Goal: Find specific page/section: Find specific page/section

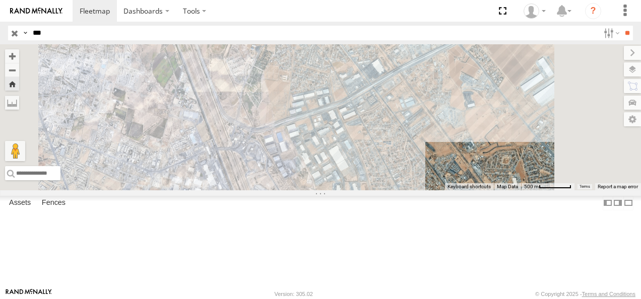
drag, startPoint x: 366, startPoint y: 182, endPoint x: 401, endPoint y: 211, distance: 45.2
click at [401, 191] on div "673" at bounding box center [320, 117] width 641 height 146
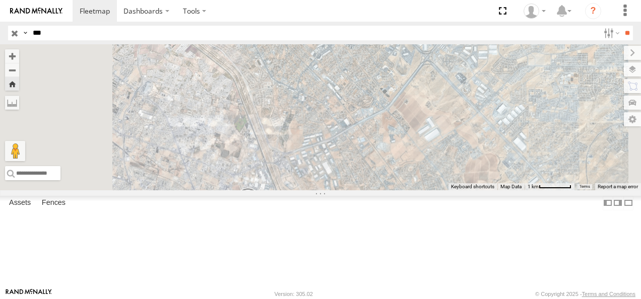
drag, startPoint x: 365, startPoint y: 176, endPoint x: 414, endPoint y: 203, distance: 56.1
click at [414, 191] on div "673" at bounding box center [320, 117] width 641 height 146
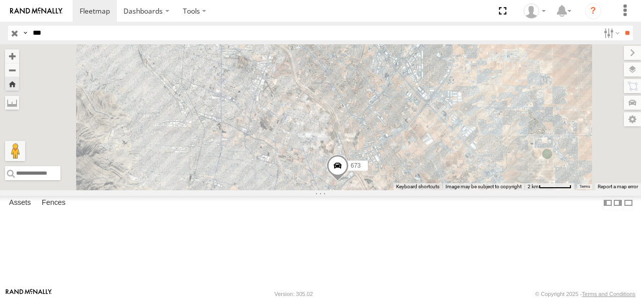
drag, startPoint x: 342, startPoint y: 155, endPoint x: 418, endPoint y: 156, distance: 76.6
click at [419, 157] on div "673" at bounding box center [320, 117] width 641 height 146
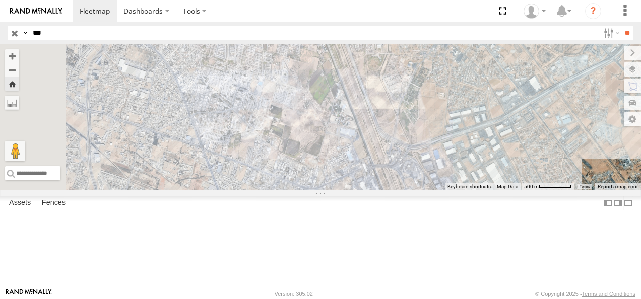
drag, startPoint x: 389, startPoint y: 169, endPoint x: 473, endPoint y: 255, distance: 119.4
click at [473, 191] on div "673" at bounding box center [320, 117] width 641 height 146
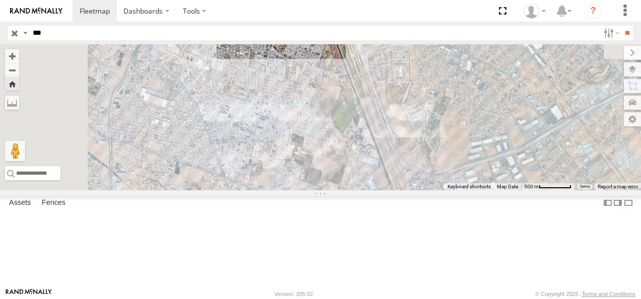
click at [17, 31] on input "button" at bounding box center [14, 33] width 13 height 15
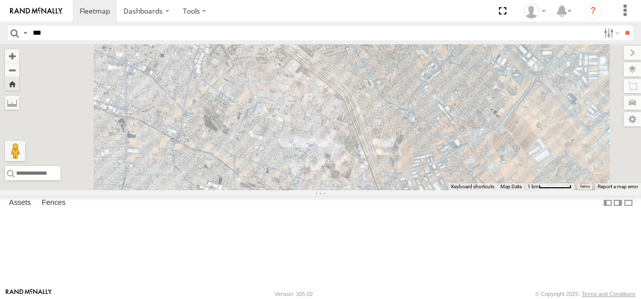
drag, startPoint x: 420, startPoint y: 137, endPoint x: 442, endPoint y: 178, distance: 46.9
click at [454, 181] on div "673" at bounding box center [320, 117] width 641 height 146
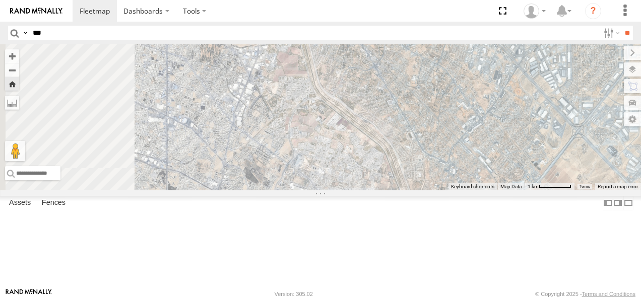
drag, startPoint x: 391, startPoint y: 146, endPoint x: 443, endPoint y: 204, distance: 78.1
click at [443, 191] on div "673" at bounding box center [320, 117] width 641 height 146
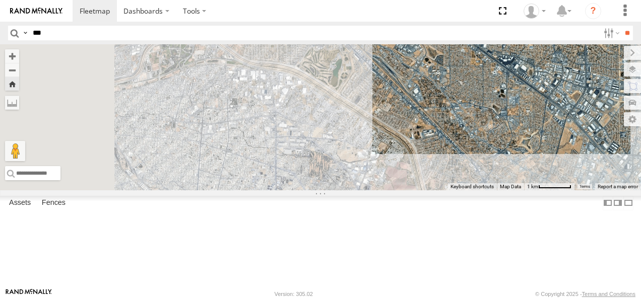
drag, startPoint x: 426, startPoint y: 159, endPoint x: 471, endPoint y: 188, distance: 53.8
click at [471, 188] on div "673" at bounding box center [320, 117] width 641 height 146
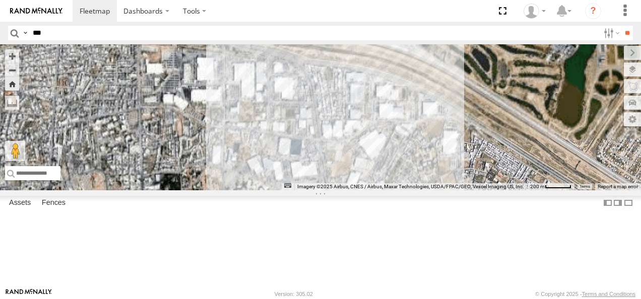
drag, startPoint x: 392, startPoint y: 114, endPoint x: 393, endPoint y: 150, distance: 36.3
click at [403, 150] on div "673" at bounding box center [320, 117] width 641 height 146
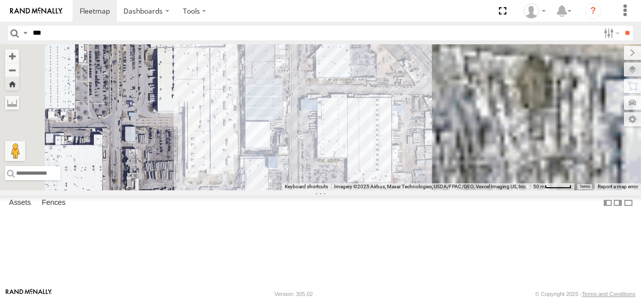
drag, startPoint x: 413, startPoint y: 128, endPoint x: 436, endPoint y: 231, distance: 105.4
click at [436, 191] on div "673" at bounding box center [320, 117] width 641 height 146
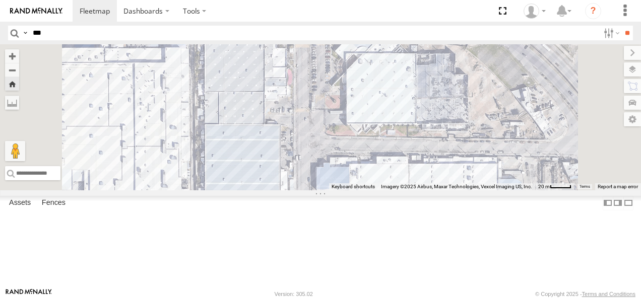
drag, startPoint x: 433, startPoint y: 146, endPoint x: 475, endPoint y: 250, distance: 112.2
click at [475, 191] on div "673" at bounding box center [320, 117] width 641 height 146
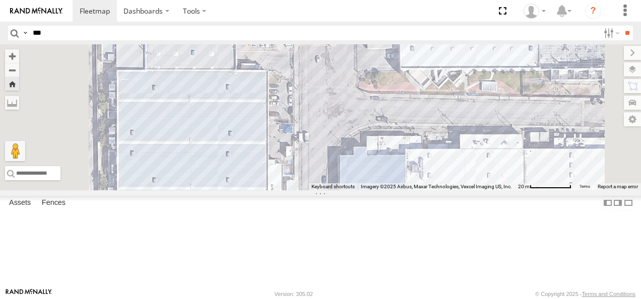
drag, startPoint x: 422, startPoint y: 174, endPoint x: 500, endPoint y: 204, distance: 83.4
click at [504, 191] on div "673" at bounding box center [320, 117] width 641 height 146
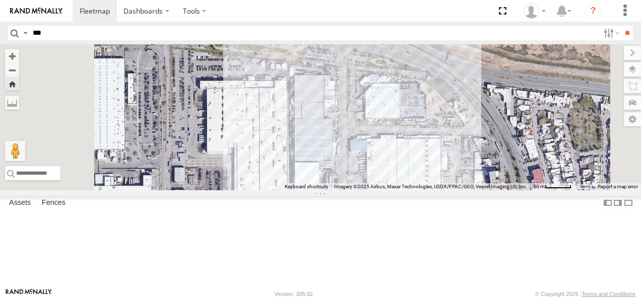
drag, startPoint x: 510, startPoint y: 202, endPoint x: 498, endPoint y: 191, distance: 16.4
click at [498, 191] on div "673" at bounding box center [320, 117] width 641 height 146
click at [621, 33] on input "**" at bounding box center [627, 33] width 12 height 15
click at [13, 32] on input "button" at bounding box center [14, 33] width 13 height 15
click at [92, 31] on input "***" at bounding box center [314, 33] width 570 height 15
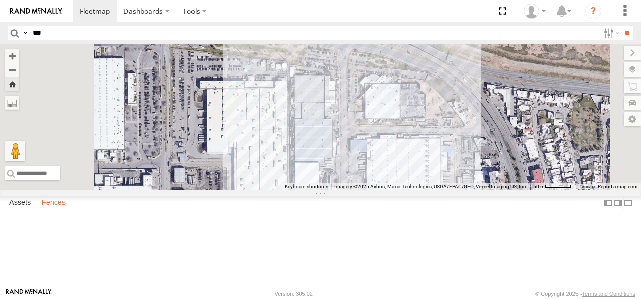
click at [54, 210] on label "Fences" at bounding box center [54, 203] width 34 height 14
click at [19, 210] on label "Assets" at bounding box center [20, 203] width 32 height 14
click at [141, 11] on label "Dashboards" at bounding box center [146, 11] width 59 height 22
click at [101, 15] on span at bounding box center [95, 11] width 30 height 10
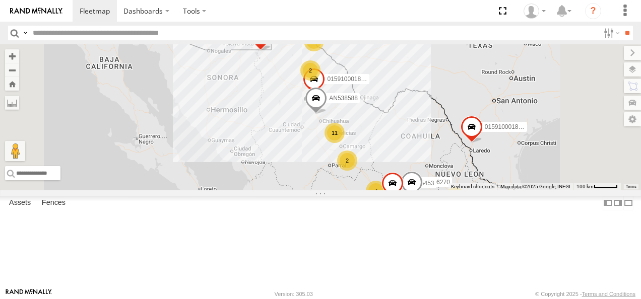
click at [327, 114] on span at bounding box center [316, 100] width 22 height 27
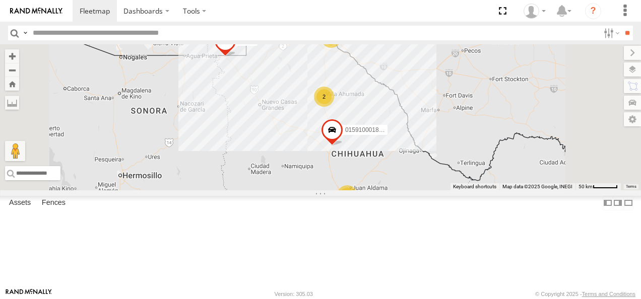
drag, startPoint x: 487, startPoint y: 107, endPoint x: 514, endPoint y: 189, distance: 86.2
click at [514, 189] on div "AN531610 AN533249 015910001811580 F2771 015910001845018 AN56270 ZJ535914 AN5354…" at bounding box center [320, 117] width 641 height 146
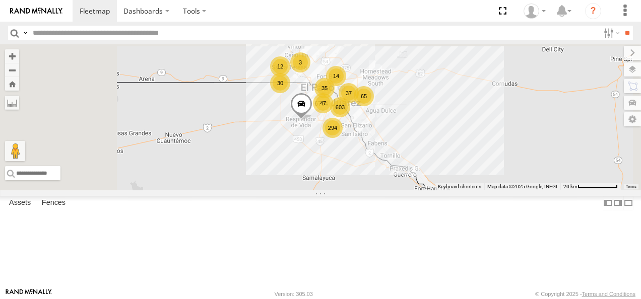
drag, startPoint x: 455, startPoint y: 153, endPoint x: 481, endPoint y: 239, distance: 89.4
click at [481, 191] on div "AN531610 AN533249 015910001811580 F2771 015910001845018 AN56270 ZJ535914 AN5354…" at bounding box center [320, 117] width 641 height 146
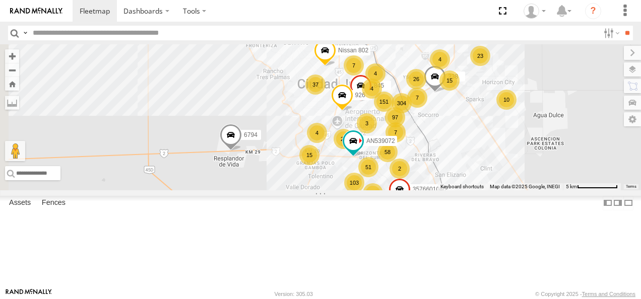
drag, startPoint x: 450, startPoint y: 159, endPoint x: 472, endPoint y: 273, distance: 116.0
click at [472, 191] on div "AN531610 AN533249 015910001811580 F2771 015910001845018 AN56270 ZJ535914 AN5354…" at bounding box center [320, 117] width 641 height 146
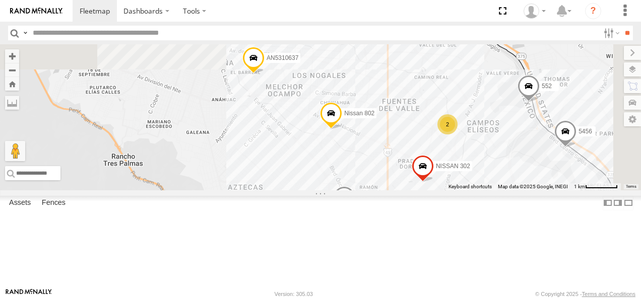
drag, startPoint x: 495, startPoint y: 102, endPoint x: 435, endPoint y: 251, distance: 161.2
click at [436, 191] on div "AN531610 AN533249 015910001811580 F2771 015910001845018 AN56270 ZJ535914 AN5354…" at bounding box center [320, 117] width 641 height 146
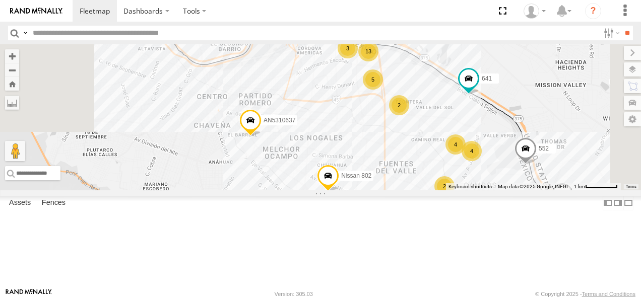
drag, startPoint x: 478, startPoint y: 177, endPoint x: 478, endPoint y: 226, distance: 48.9
click at [481, 191] on div "AN531610 AN533249 015910001811580 F2771 015910001845018 AN56270 ZJ535914 AN5354…" at bounding box center [320, 117] width 641 height 146
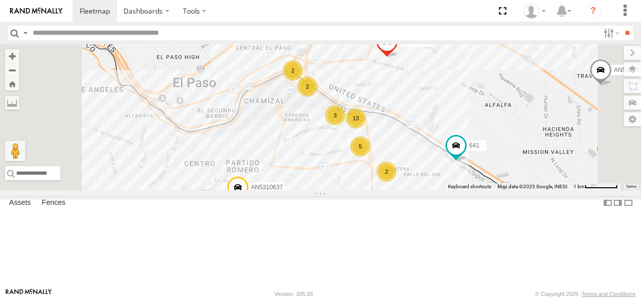
drag, startPoint x: 450, startPoint y: 155, endPoint x: 432, endPoint y: 207, distance: 54.8
click at [433, 191] on div "AN531610 AN533249 015910001811580 F2771 015910001845018 AN56270 ZJ535914 AN5354…" at bounding box center [320, 117] width 641 height 146
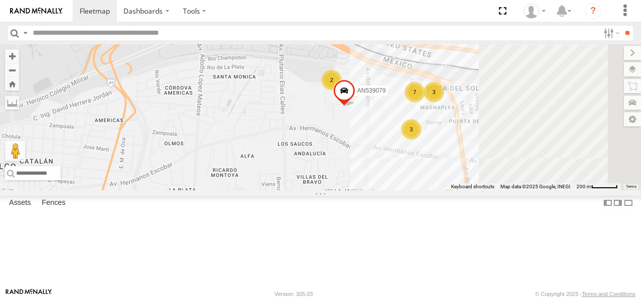
drag, startPoint x: 475, startPoint y: 180, endPoint x: 327, endPoint y: 156, distance: 150.1
click at [356, 162] on div "AN531610 AN533249 015910001811580 F2771 015910001845018 AN56270 ZJ535914 AN5354…" at bounding box center [320, 117] width 641 height 146
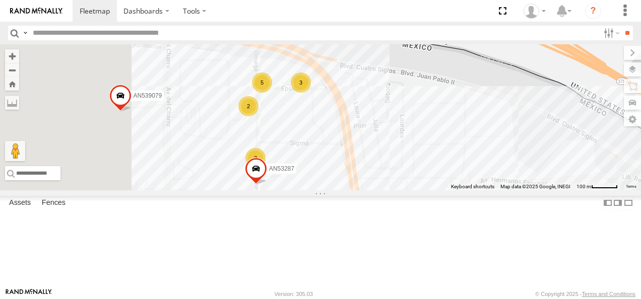
drag, startPoint x: 377, startPoint y: 125, endPoint x: 403, endPoint y: 212, distance: 90.3
click at [403, 191] on div "AN531610 AN533249 015910001811580 F2771 015910001845018 AN56270 ZJ535914 AN5354…" at bounding box center [320, 117] width 641 height 146
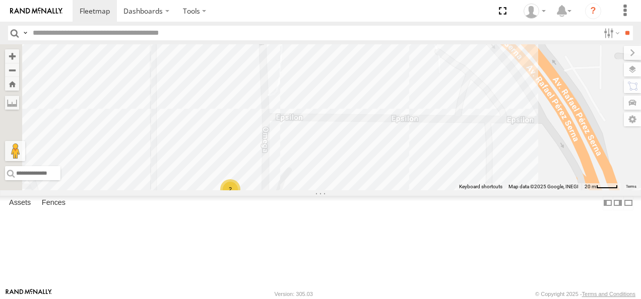
drag, startPoint x: 399, startPoint y: 136, endPoint x: 450, endPoint y: 313, distance: 184.6
click at [450, 299] on html "Dashboards" at bounding box center [320, 149] width 641 height 299
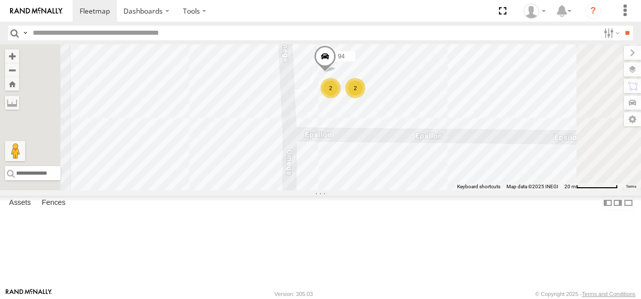
drag, startPoint x: 416, startPoint y: 198, endPoint x: 445, endPoint y: 244, distance: 54.5
click at [451, 191] on div "AN531610 AN533249 015910001811580 F2771 015910001845018 AN56270 ZJ535914 AN5354…" at bounding box center [320, 117] width 641 height 146
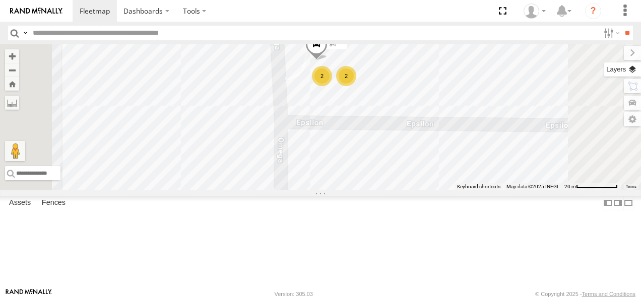
click at [629, 67] on label at bounding box center [622, 69] width 37 height 14
click at [607, 48] on label at bounding box center [624, 53] width 34 height 14
click at [633, 66] on label at bounding box center [632, 69] width 17 height 14
click at [0, 0] on span "Basemaps" at bounding box center [0, 0] width 0 height 0
click at [0, 0] on span "Satellite" at bounding box center [0, 0] width 0 height 0
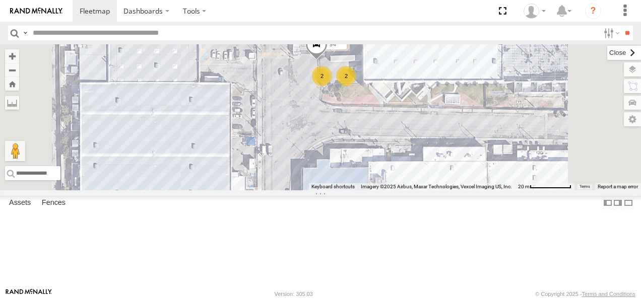
click at [607, 52] on label at bounding box center [624, 53] width 34 height 14
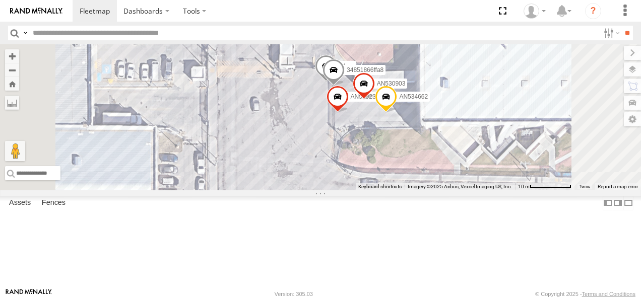
drag, startPoint x: 451, startPoint y: 123, endPoint x: 487, endPoint y: 178, distance: 66.0
click at [487, 178] on div "AN531610 AN533249 015910001811580 F2771 015910001845018 AN56270 ZJ535914 AN5354…" at bounding box center [320, 117] width 641 height 146
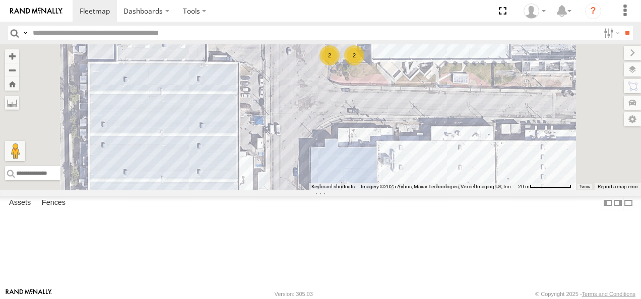
drag, startPoint x: 501, startPoint y: 190, endPoint x: 472, endPoint y: 112, distance: 83.6
click at [477, 115] on div "AN531610 AN533249 015910001811580 F2771 015910001845018 AN56270 ZJ535914 AN5354…" at bounding box center [320, 117] width 641 height 146
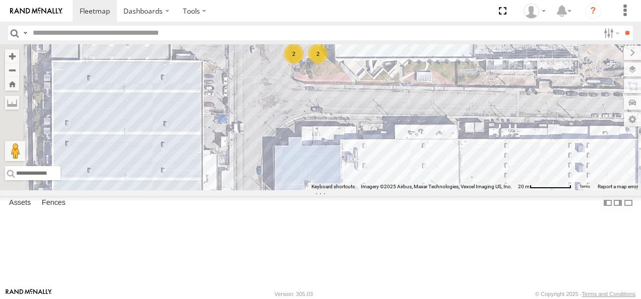
drag, startPoint x: 511, startPoint y: 116, endPoint x: 498, endPoint y: 152, distance: 38.6
click at [498, 152] on div "AN531610 AN533249 015910001811580 F2771 015910001845018 AN56270 ZJ535914 AN5354…" at bounding box center [320, 117] width 641 height 146
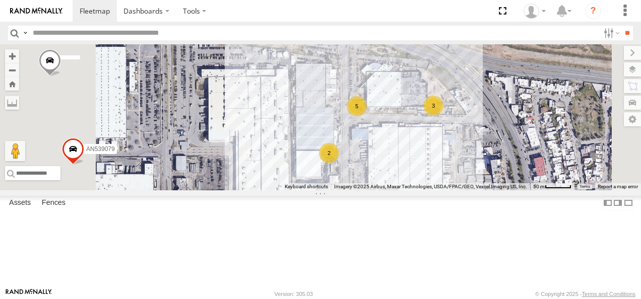
drag, startPoint x: 441, startPoint y: 149, endPoint x: 540, endPoint y: 199, distance: 110.4
click at [544, 191] on div "AN531610 AN533249 015910001811580 F2771 015910001845018 AN56270 ZJ535914 AN5354…" at bounding box center [320, 117] width 641 height 146
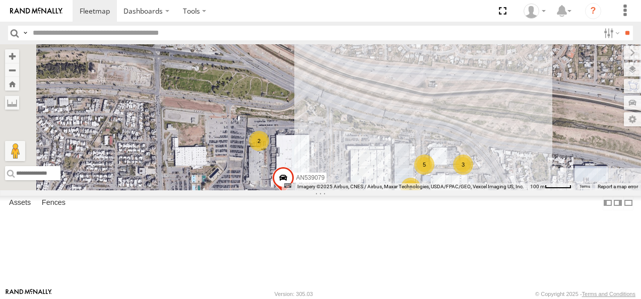
drag, startPoint x: 403, startPoint y: 116, endPoint x: 464, endPoint y: 188, distance: 94.8
click at [450, 174] on div "AN531610 AN533249 015910001811580 F2771 015910001845018 AN56270 ZJ535914 AN5354…" at bounding box center [320, 117] width 641 height 146
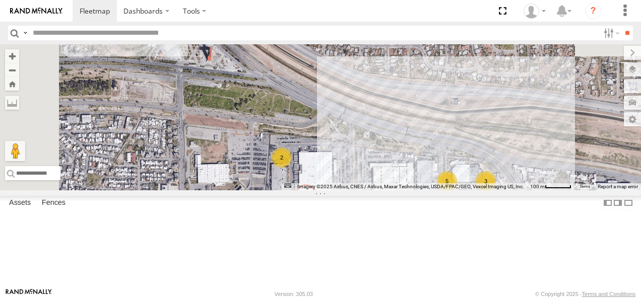
drag, startPoint x: 408, startPoint y: 142, endPoint x: 484, endPoint y: 227, distance: 114.2
click at [484, 191] on div "AN531610 AN533249 015910001811580 F2771 015910001845018 AN56270 ZJ535914 AN5354…" at bounding box center [320, 117] width 641 height 146
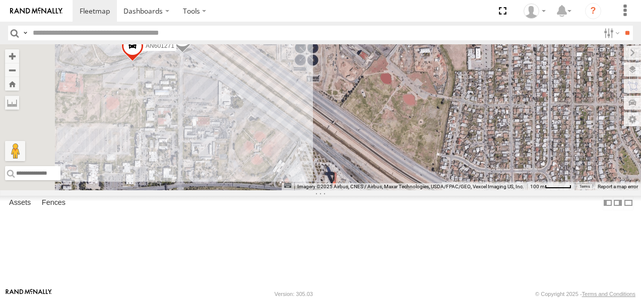
drag, startPoint x: 409, startPoint y: 186, endPoint x: 463, endPoint y: 236, distance: 73.1
click at [466, 191] on div "AN531610 AN533249 015910001811580 F2771 015910001845018 AN56270 ZJ535914 AN5354…" at bounding box center [320, 117] width 641 height 146
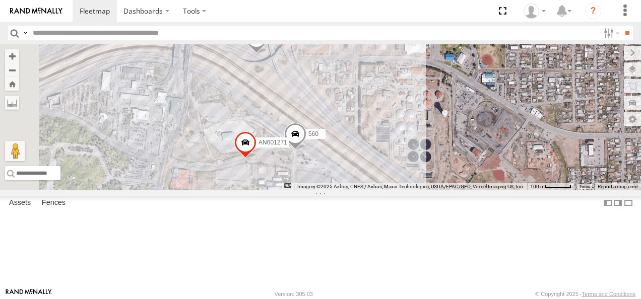
drag, startPoint x: 426, startPoint y: 193, endPoint x: 447, endPoint y: 228, distance: 40.9
click at [447, 191] on div "AN531610 AN533249 015910001811580 F2771 015910001845018 AN56270 ZJ535914 AN5354…" at bounding box center [320, 117] width 641 height 146
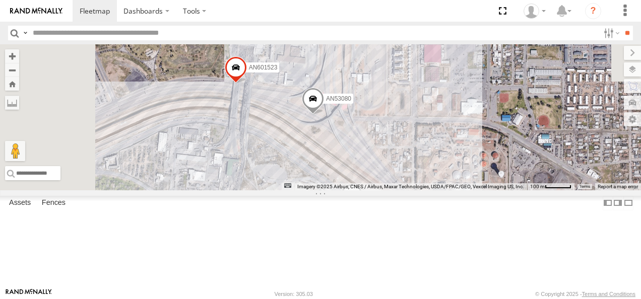
drag, startPoint x: 392, startPoint y: 166, endPoint x: 438, endPoint y: 212, distance: 65.2
click at [438, 191] on div "AN531610 AN533249 015910001811580 F2771 015910001845018 AN56270 ZJ535914 AN5354…" at bounding box center [320, 117] width 641 height 146
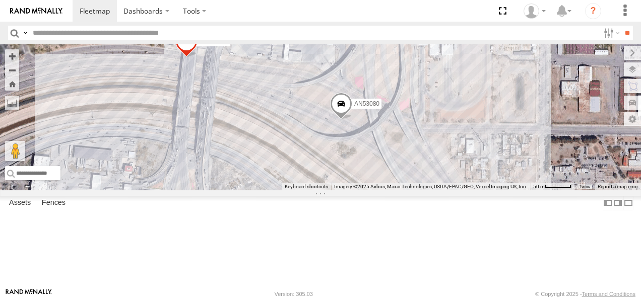
drag, startPoint x: 409, startPoint y: 175, endPoint x: 396, endPoint y: 95, distance: 81.8
click at [398, 99] on div "AN531610 AN533249 015910001811580 F2771 015910001845018 AN56270 ZJ535914 AN5354…" at bounding box center [320, 117] width 641 height 146
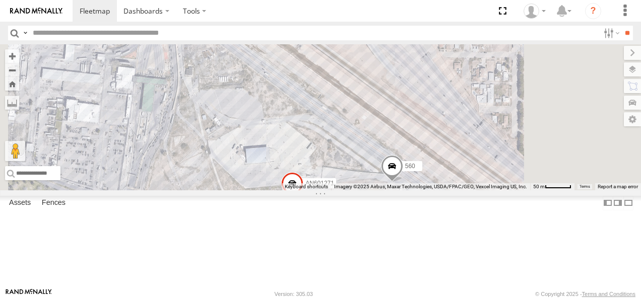
drag, startPoint x: 480, startPoint y: 174, endPoint x: 452, endPoint y: 102, distance: 77.6
click at [453, 104] on div "AN531610 AN533249 015910001811580 F2771 015910001845018 AN56270 ZJ535914 AN5354…" at bounding box center [320, 117] width 641 height 146
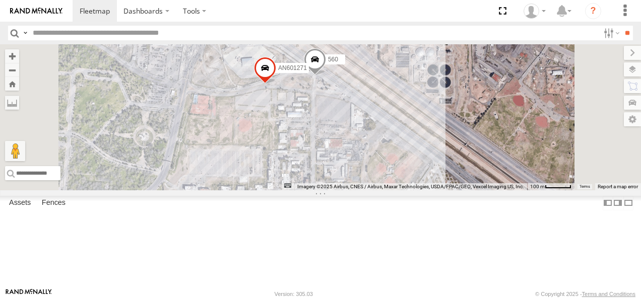
drag, startPoint x: 541, startPoint y: 187, endPoint x: 408, endPoint y: 130, distance: 144.9
click at [455, 140] on div "AN531610 AN533249 015910001811580 F2771 015910001845018 AN56270 ZJ535914 AN5354…" at bounding box center [320, 117] width 641 height 146
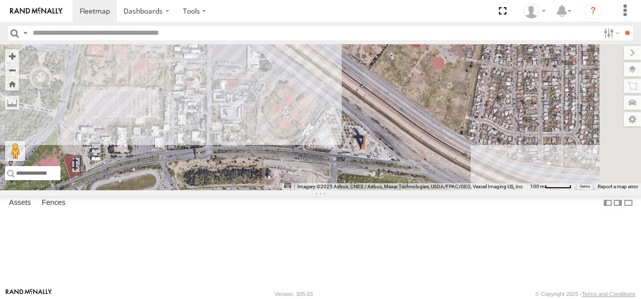
drag, startPoint x: 513, startPoint y: 190, endPoint x: 435, endPoint y: 118, distance: 106.3
click at [444, 128] on div "AN531610 AN533249 015910001811580 F2771 015910001845018 AN56270 ZJ535914 AN5354…" at bounding box center [320, 117] width 641 height 146
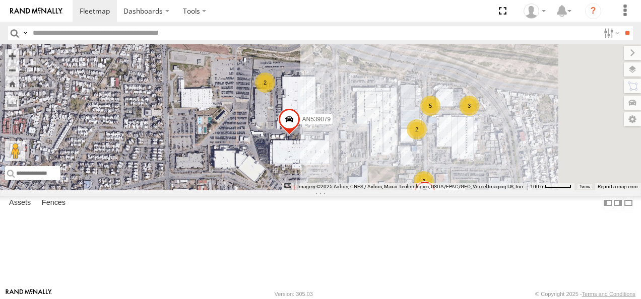
drag, startPoint x: 456, startPoint y: 153, endPoint x: 439, endPoint y: 116, distance: 41.0
click at [441, 119] on div "AN531610 AN533249 015910001811580 F2771 015910001845018 AN56270 ZJ535914 AN5354…" at bounding box center [320, 117] width 641 height 146
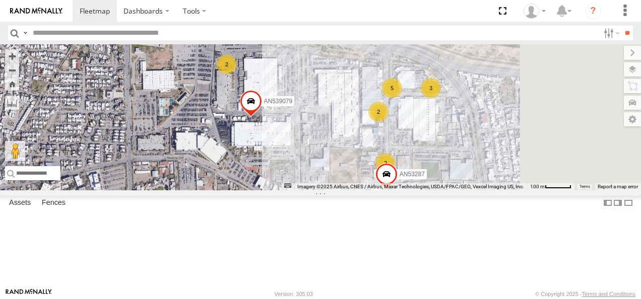
drag, startPoint x: 483, startPoint y: 150, endPoint x: 384, endPoint y: 134, distance: 100.1
click at [421, 137] on div "AN531610 AN533249 015910001811580 F2771 015910001845018 AN56270 ZJ535914 AN5354…" at bounding box center [320, 117] width 641 height 146
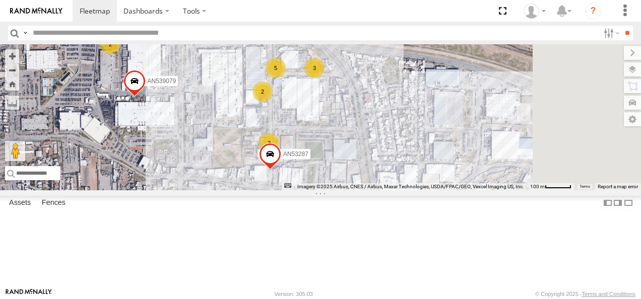
drag, startPoint x: 471, startPoint y: 149, endPoint x: 404, endPoint y: 138, distance: 68.0
click at [404, 138] on div "AN531610 AN533249 015910001811580 F2771 015910001845018 AN56270 ZJ535914 AN5354…" at bounding box center [320, 117] width 641 height 146
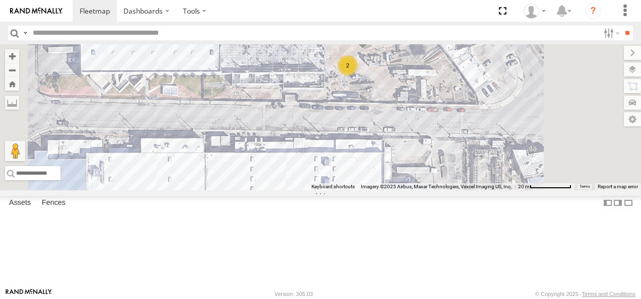
drag, startPoint x: 469, startPoint y: 106, endPoint x: 469, endPoint y: 153, distance: 47.4
click at [469, 153] on div "AN531610 AN533249 015910001811580 F2771 015910001845018 AN56270 ZJ535914 AN5354…" at bounding box center [320, 117] width 641 height 146
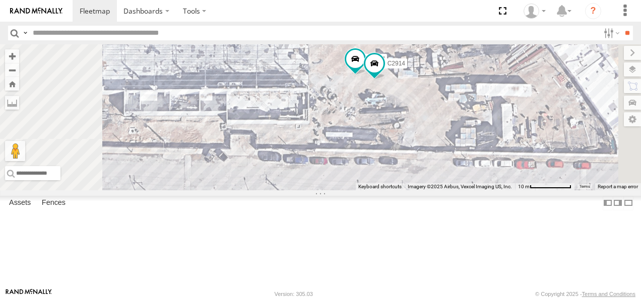
drag, startPoint x: 465, startPoint y: 120, endPoint x: 466, endPoint y: 143, distance: 22.7
click at [467, 150] on div "AN531610 AN533249 015910001811580 F2771 015910001845018 AN56270 ZJ535914 AN5354…" at bounding box center [320, 117] width 641 height 146
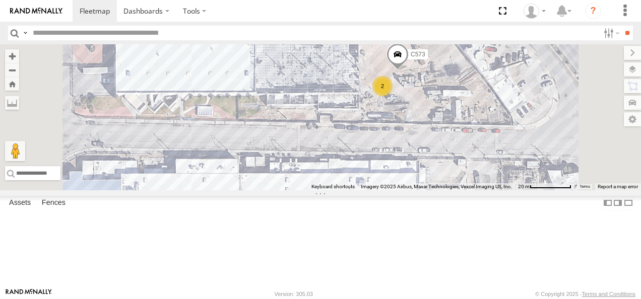
drag, startPoint x: 431, startPoint y: 141, endPoint x: 554, endPoint y: 153, distance: 123.6
click at [554, 153] on div "AN531610 AN533249 015910001811580 F2771 015910001845018 AN56270 ZJ535914 AN5354…" at bounding box center [320, 117] width 641 height 146
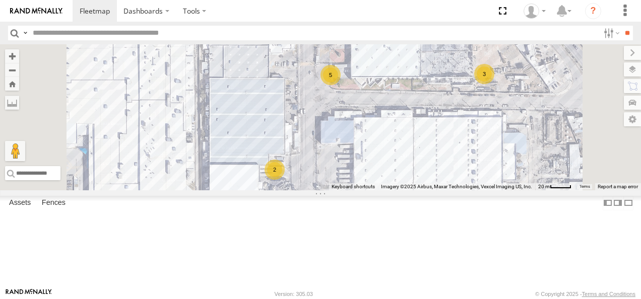
drag, startPoint x: 520, startPoint y: 147, endPoint x: 545, endPoint y: 121, distance: 35.6
click at [545, 123] on div "AN531610 AN533249 015910001811580 F2771 015910001845018 AN56270 ZJ535914 AN5354…" at bounding box center [320, 117] width 641 height 146
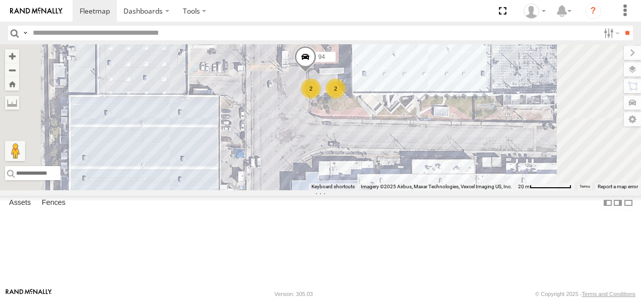
drag, startPoint x: 456, startPoint y: 130, endPoint x: 505, endPoint y: 161, distance: 58.0
click at [505, 161] on div "AN531610 AN533249 015910001811580 F2771 015910001845018 AN56270 ZJ535914 AN5354…" at bounding box center [320, 117] width 641 height 146
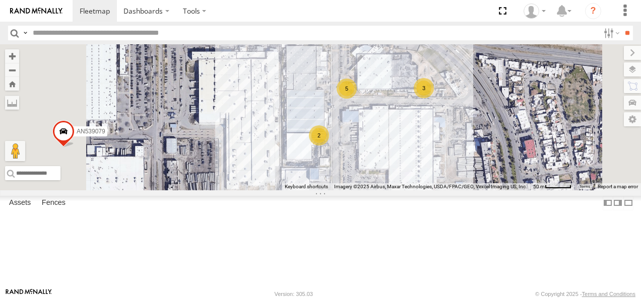
drag, startPoint x: 569, startPoint y: 184, endPoint x: 466, endPoint y: 128, distance: 117.5
click at [470, 130] on div "AN531610 AN533249 015910001811580 F2771 015910001845018 AN56270 ZJ535914 AN5354…" at bounding box center [320, 117] width 641 height 146
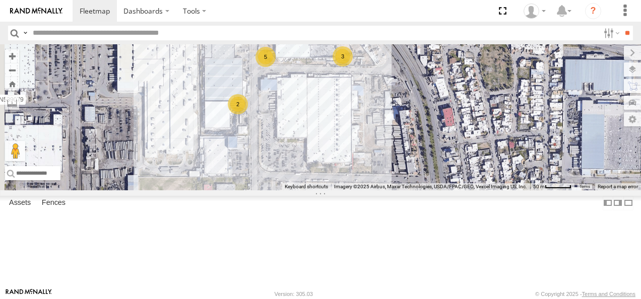
drag, startPoint x: 436, startPoint y: 134, endPoint x: 509, endPoint y: 194, distance: 94.2
click at [509, 191] on div "AN531610 AN533249 015910001811580 F2771 015910001845018 AN56270 ZJ535914 AN5354…" at bounding box center [320, 117] width 641 height 146
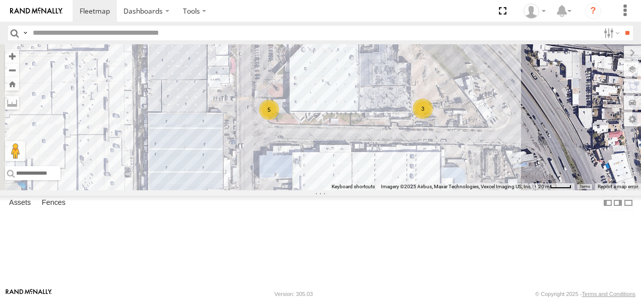
drag, startPoint x: 438, startPoint y: 139, endPoint x: 506, endPoint y: 237, distance: 119.1
click at [506, 191] on div "AN531610 AN533249 015910001811580 F2771 015910001845018 AN56270 ZJ535914 AN5354…" at bounding box center [320, 117] width 641 height 146
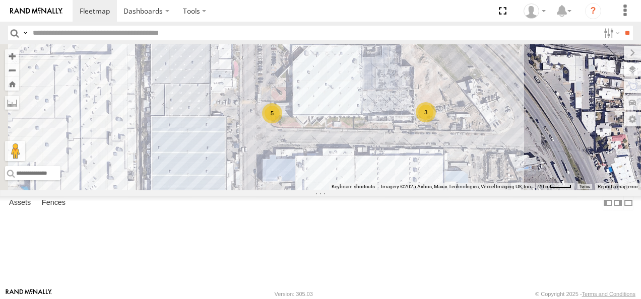
click at [81, 34] on input "text" at bounding box center [314, 33] width 570 height 15
click at [621, 26] on input "**" at bounding box center [627, 33] width 12 height 15
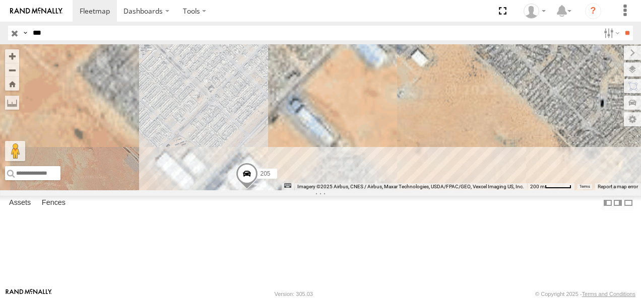
drag, startPoint x: 447, startPoint y: 216, endPoint x: 424, endPoint y: 121, distance: 96.8
click at [425, 122] on div "205 1213 015910001795205 AN538979 AN533101" at bounding box center [320, 117] width 641 height 146
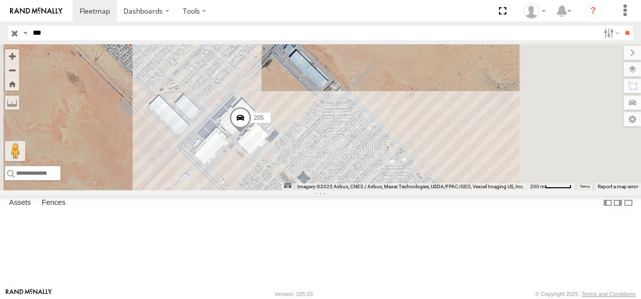
drag, startPoint x: 427, startPoint y: 140, endPoint x: 425, endPoint y: 188, distance: 47.9
click at [425, 188] on div "205 1213 015910001795205 AN538979 AN533101" at bounding box center [320, 117] width 641 height 146
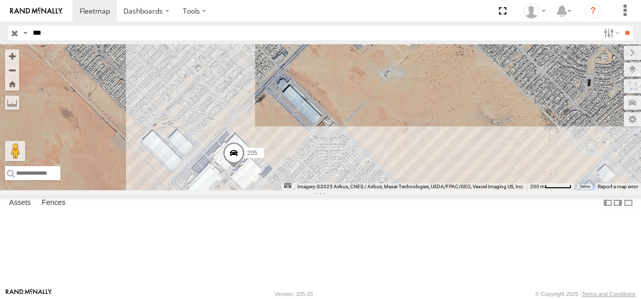
drag, startPoint x: 430, startPoint y: 179, endPoint x: 446, endPoint y: 163, distance: 22.5
click at [446, 164] on div "205 1213 015910001795205 AN538979 AN533101" at bounding box center [320, 117] width 641 height 146
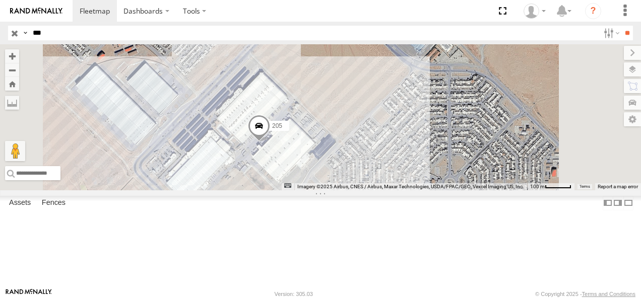
drag, startPoint x: 410, startPoint y: 180, endPoint x: 451, endPoint y: 125, distance: 69.1
click at [452, 124] on div "205 1213 015910001795205 AN538979 AN533101" at bounding box center [320, 117] width 641 height 146
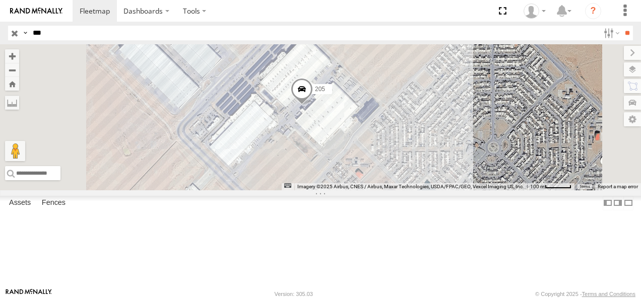
drag, startPoint x: 50, startPoint y: 29, endPoint x: 58, endPoint y: 34, distance: 9.3
click at [50, 29] on input "***" at bounding box center [314, 33] width 570 height 15
type input "*"
click at [56, 30] on input "text" at bounding box center [314, 33] width 570 height 15
click at [625, 31] on input "**" at bounding box center [627, 33] width 12 height 15
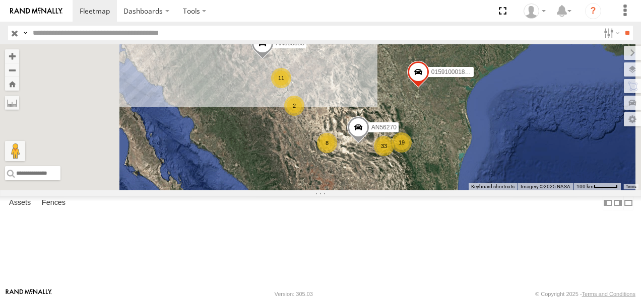
drag, startPoint x: 448, startPoint y: 139, endPoint x: 499, endPoint y: 217, distance: 93.8
click at [500, 191] on div "AN531610 AN533249 015910001811580 F2771 8 8 33 11 19 2 2 015910001845018 AN5627…" at bounding box center [320, 117] width 641 height 146
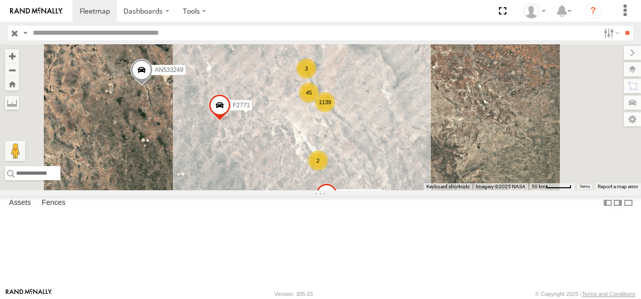
drag, startPoint x: 469, startPoint y: 143, endPoint x: 434, endPoint y: 152, distance: 35.5
click at [436, 153] on div "AN531610 AN533249 015910001811580 F2771 015910001845018 AN56270 ZJ535914 1139 2…" at bounding box center [320, 117] width 641 height 146
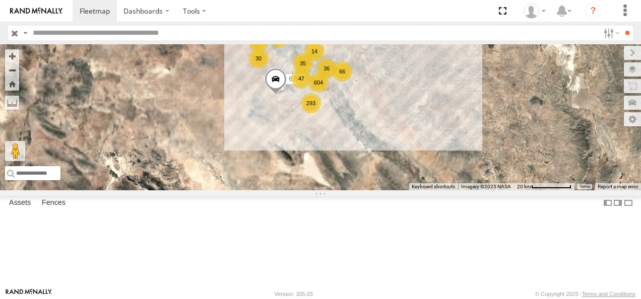
drag, startPoint x: 445, startPoint y: 150, endPoint x: 421, endPoint y: 168, distance: 29.4
click at [321, 113] on div "293" at bounding box center [311, 103] width 20 height 20
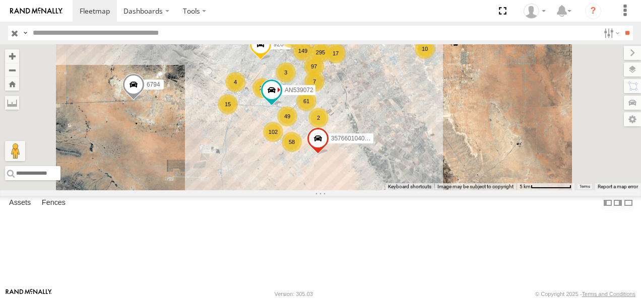
drag, startPoint x: 450, startPoint y: 128, endPoint x: 441, endPoint y: 145, distance: 18.7
click at [442, 144] on div "AN531610 AN533249 015910001811580 F2771 015910001845018 AN56270 ZJ535914 6794 A…" at bounding box center [320, 117] width 641 height 146
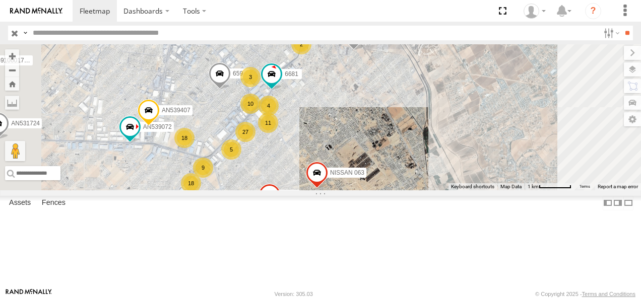
drag, startPoint x: 421, startPoint y: 169, endPoint x: 457, endPoint y: 131, distance: 52.4
click at [457, 131] on div "AN531610 AN533249 015910001811580 F2771 015910001845018 AN56270 ZJ535914 6794 A…" at bounding box center [320, 117] width 641 height 146
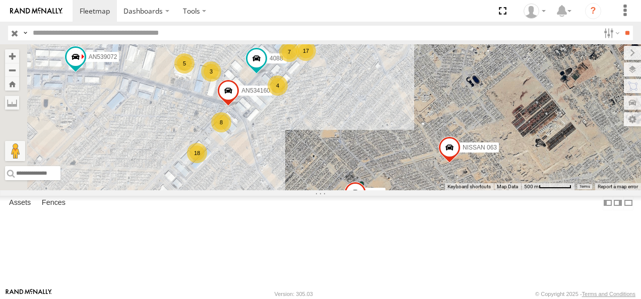
drag, startPoint x: 406, startPoint y: 175, endPoint x: 483, endPoint y: 111, distance: 100.1
click at [485, 109] on div "AN531610 AN533249 015910001811580 F2771 015910001845018 AN56270 ZJ535914 6794 A…" at bounding box center [320, 117] width 641 height 146
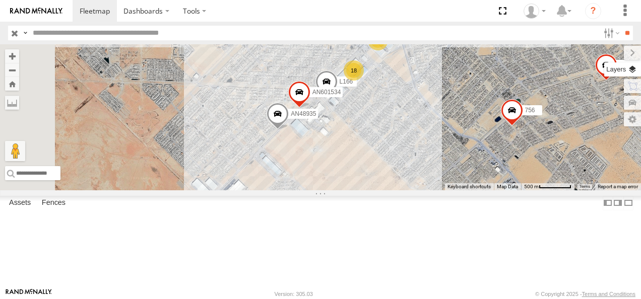
drag, startPoint x: 481, startPoint y: 133, endPoint x: 636, endPoint y: 64, distance: 170.1
click at [636, 64] on div "← Move left → Move right ↑ Move up ↓ Move down + Zoom in - Zoom out Home Jump l…" at bounding box center [320, 117] width 641 height 146
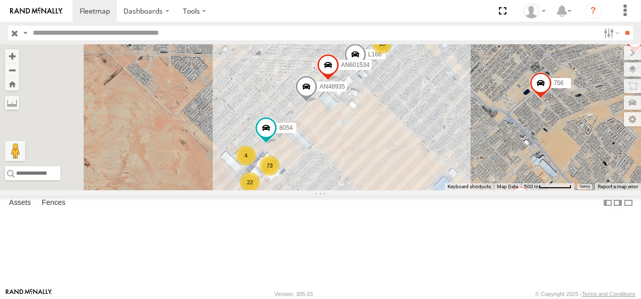
drag, startPoint x: 499, startPoint y: 171, endPoint x: 537, endPoint y: 121, distance: 62.6
click at [536, 121] on div "AN531610 AN533249 015910001811580 F2771 015910001845018 AN56270 ZJ535914 6794 A…" at bounding box center [320, 117] width 641 height 146
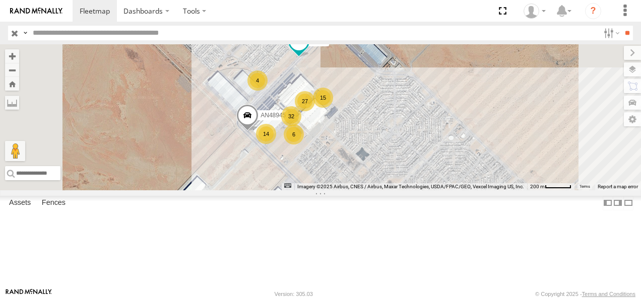
drag, startPoint x: 453, startPoint y: 193, endPoint x: 511, endPoint y: 129, distance: 86.0
click at [511, 129] on div "AN531610 AN533249 015910001811580 F2771 015910001845018 AN56270 ZJ535914 6794 A…" at bounding box center [320, 117] width 641 height 146
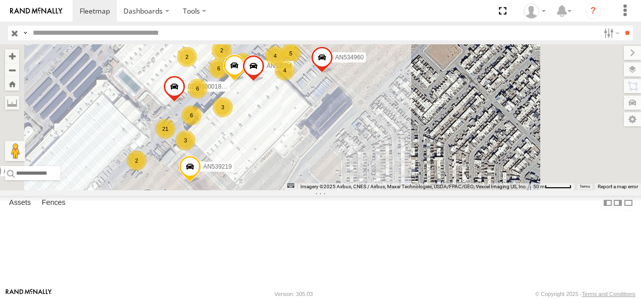
drag, startPoint x: 453, startPoint y: 158, endPoint x: 581, endPoint y: 133, distance: 131.1
click at [581, 133] on div "AN531610 AN533249 015910001811580 F2771 015910001845018 AN56270 ZJ535914 6794 A…" at bounding box center [320, 117] width 641 height 146
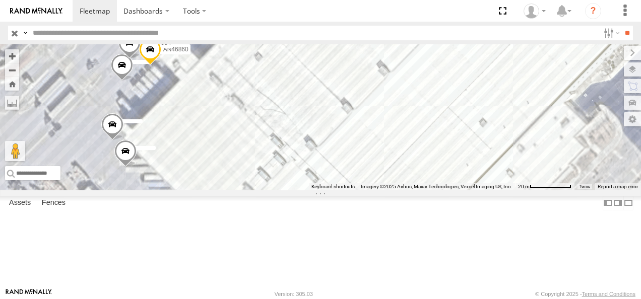
drag, startPoint x: 549, startPoint y: 133, endPoint x: 552, endPoint y: 154, distance: 21.3
click at [552, 154] on div "AN531610 AN533249 015910001811580 F2771 015910001845018 AN56270 ZJ535914 6794 A…" at bounding box center [320, 117] width 641 height 146
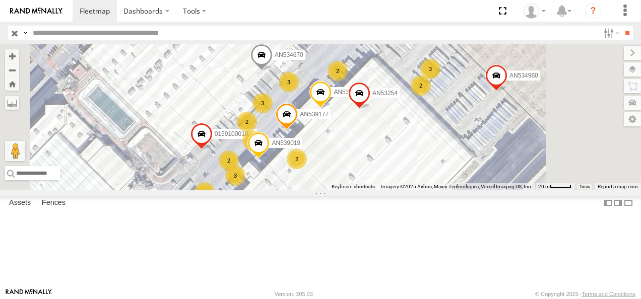
drag, startPoint x: 553, startPoint y: 151, endPoint x: 495, endPoint y: 232, distance: 99.3
click at [498, 191] on div "AN531610 AN533249 015910001811580 F2771 015910001845018 AN56270 ZJ535914 6794 A…" at bounding box center [320, 117] width 641 height 146
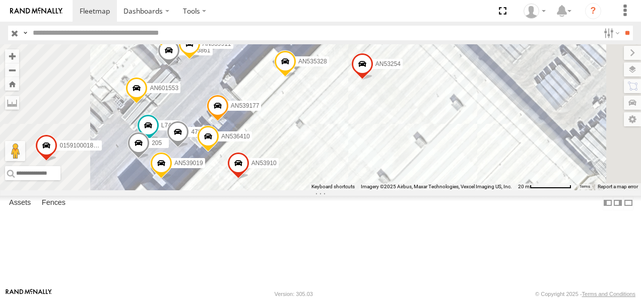
drag, startPoint x: 446, startPoint y: 188, endPoint x: 586, endPoint y: 138, distance: 148.7
click at [583, 140] on div "AN531610 AN533249 015910001811580 F2771 015910001845018 AN56270 ZJ535914 6794 A…" at bounding box center [320, 117] width 641 height 146
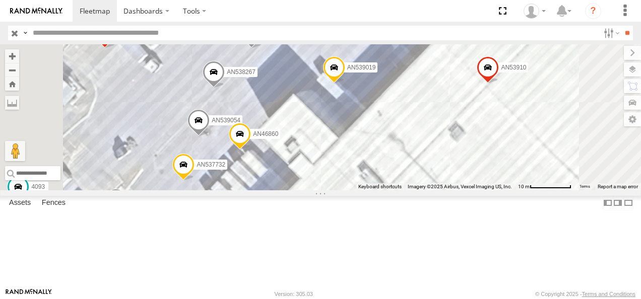
drag, startPoint x: 491, startPoint y: 213, endPoint x: 542, endPoint y: 195, distance: 53.9
click at [542, 191] on div "AN531610 AN533249 015910001811580 F2771 015910001845018 AN56270 ZJ535914 6794 A…" at bounding box center [320, 117] width 641 height 146
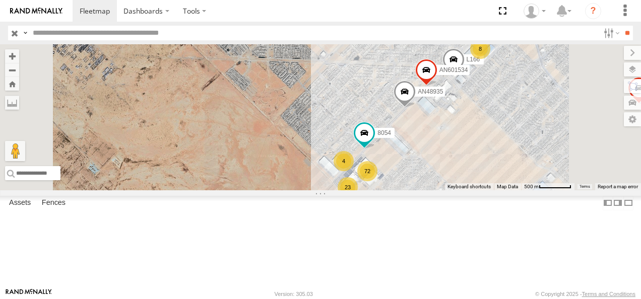
drag, startPoint x: 582, startPoint y: 128, endPoint x: 485, endPoint y: 234, distance: 143.7
click at [486, 191] on div "AN531610 AN533249 015910001811580 F2771 015910001845018 AN56270 ZJ535914 6794 A…" at bounding box center [320, 117] width 641 height 146
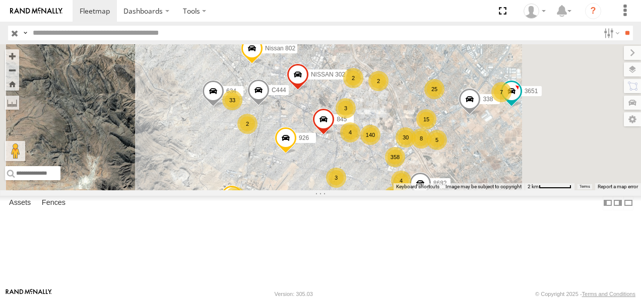
drag, startPoint x: 515, startPoint y: 145, endPoint x: 485, endPoint y: 244, distance: 103.8
click at [485, 191] on div "AN531610 AN533249 015910001811580 F2771 015910001845018 AN56270 ZJ535914 6794 A…" at bounding box center [320, 117] width 641 height 146
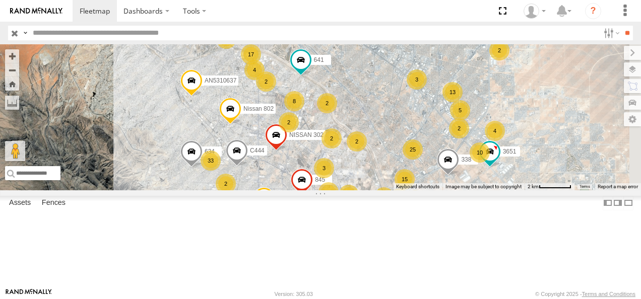
drag, startPoint x: 486, startPoint y: 183, endPoint x: 472, endPoint y: 228, distance: 46.7
click at [472, 191] on div "AN531610 AN533249 015910001811580 F2771 015910001845018 AN56270 ZJ535914 6794 A…" at bounding box center [320, 117] width 641 height 146
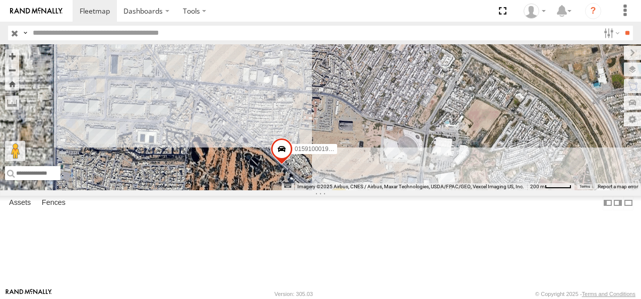
drag, startPoint x: 492, startPoint y: 124, endPoint x: 560, endPoint y: 205, distance: 105.5
click at [560, 191] on div "AN531610 AN533249 015910001811580 F2771 015910001845018 AN56270 ZJ535914 6794 A…" at bounding box center [320, 117] width 641 height 146
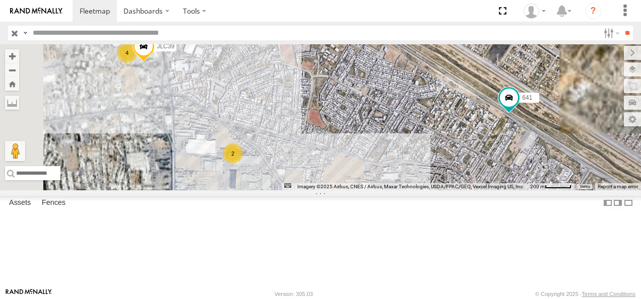
click at [511, 191] on div "AN531610 AN533249 015910001811580 F2771 015910001845018 AN56270 ZJ535914 6794 A…" at bounding box center [320, 117] width 641 height 146
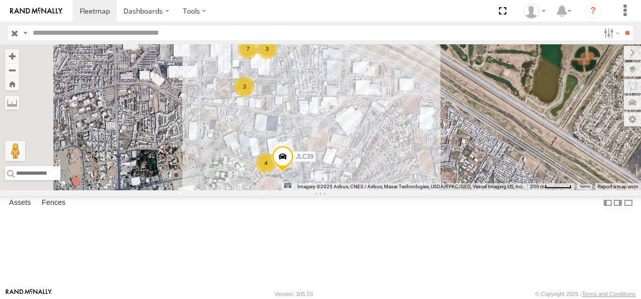
drag, startPoint x: 489, startPoint y: 169, endPoint x: 608, endPoint y: 202, distance: 123.2
click at [593, 191] on div "AN531610 AN533249 015910001811580 F2771 015910001845018 AN56270 ZJ535914 6794 A…" at bounding box center [320, 117] width 641 height 146
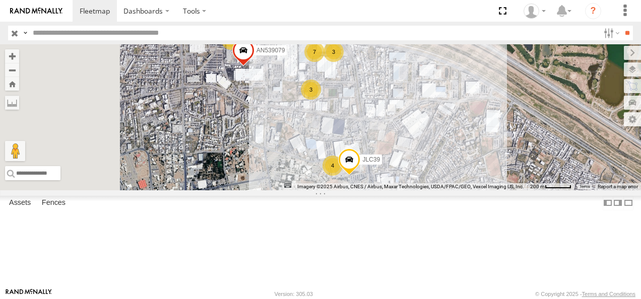
drag, startPoint x: 543, startPoint y: 175, endPoint x: 592, endPoint y: 197, distance: 52.8
click at [593, 191] on div "AN531610 AN533249 015910001811580 F2771 015910001845018 AN56270 ZJ535914 6794 A…" at bounding box center [320, 117] width 641 height 146
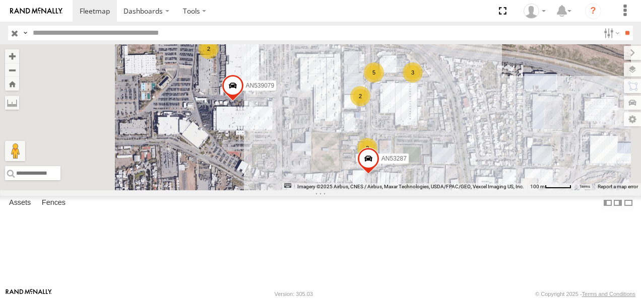
drag, startPoint x: 516, startPoint y: 150, endPoint x: 512, endPoint y: 198, distance: 48.5
click at [512, 191] on div "AN531610 AN533249 015910001811580 F2771 015910001845018 AN56270 ZJ535914 6794 A…" at bounding box center [320, 117] width 641 height 146
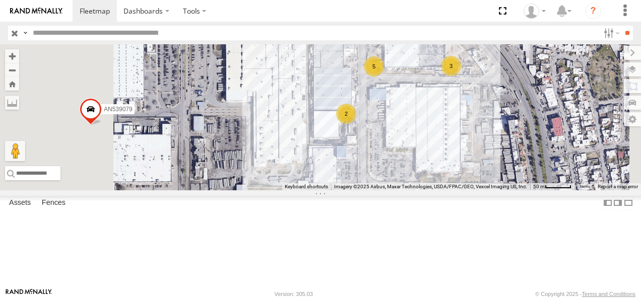
drag, startPoint x: 508, startPoint y: 146, endPoint x: 517, endPoint y: 215, distance: 69.6
click at [517, 191] on div "AN531610 AN533249 015910001811580 F2771 015910001845018 AN56270 ZJ535914 6794 A…" at bounding box center [320, 117] width 641 height 146
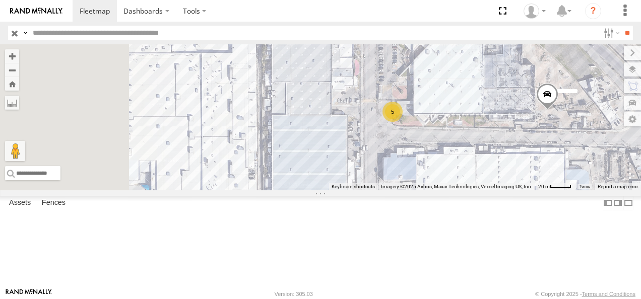
drag, startPoint x: 512, startPoint y: 150, endPoint x: 533, endPoint y: 251, distance: 103.0
click at [533, 191] on div "AN531610 AN533249 015910001811580 F2771 015910001845018 AN56270 ZJ535914 6794 A…" at bounding box center [320, 117] width 641 height 146
